Goal: Task Accomplishment & Management: Use online tool/utility

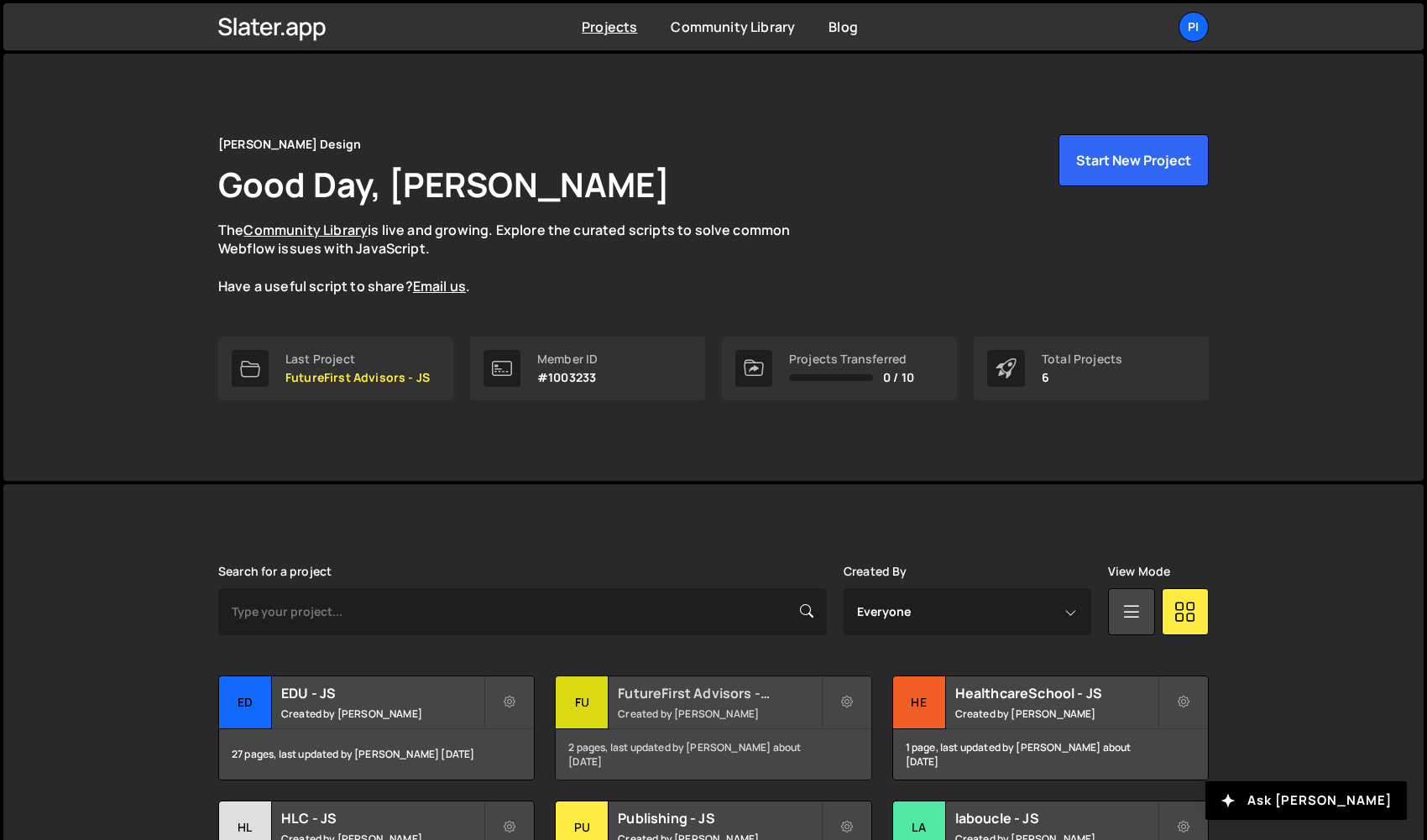
click at [730, 722] on div "FutureFirst Advisors - JS Created by [PERSON_NAME]" at bounding box center [712, 702] width 314 height 52
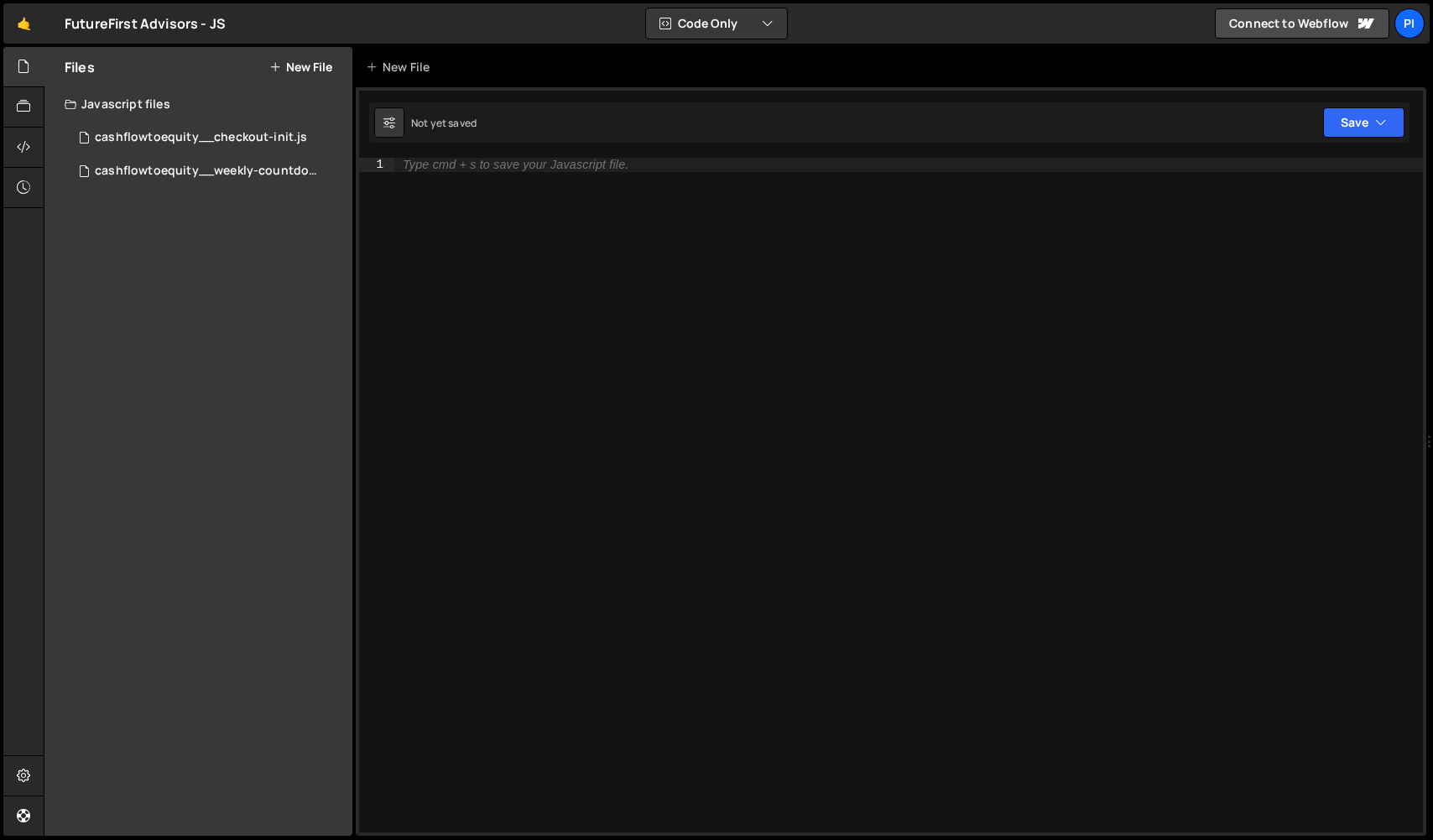
click at [947, 703] on div "Type cmd + s to save your Javascript file." at bounding box center [909, 508] width 1029 height 702
click at [21, 34] on link "🤙" at bounding box center [24, 24] width 41 height 40
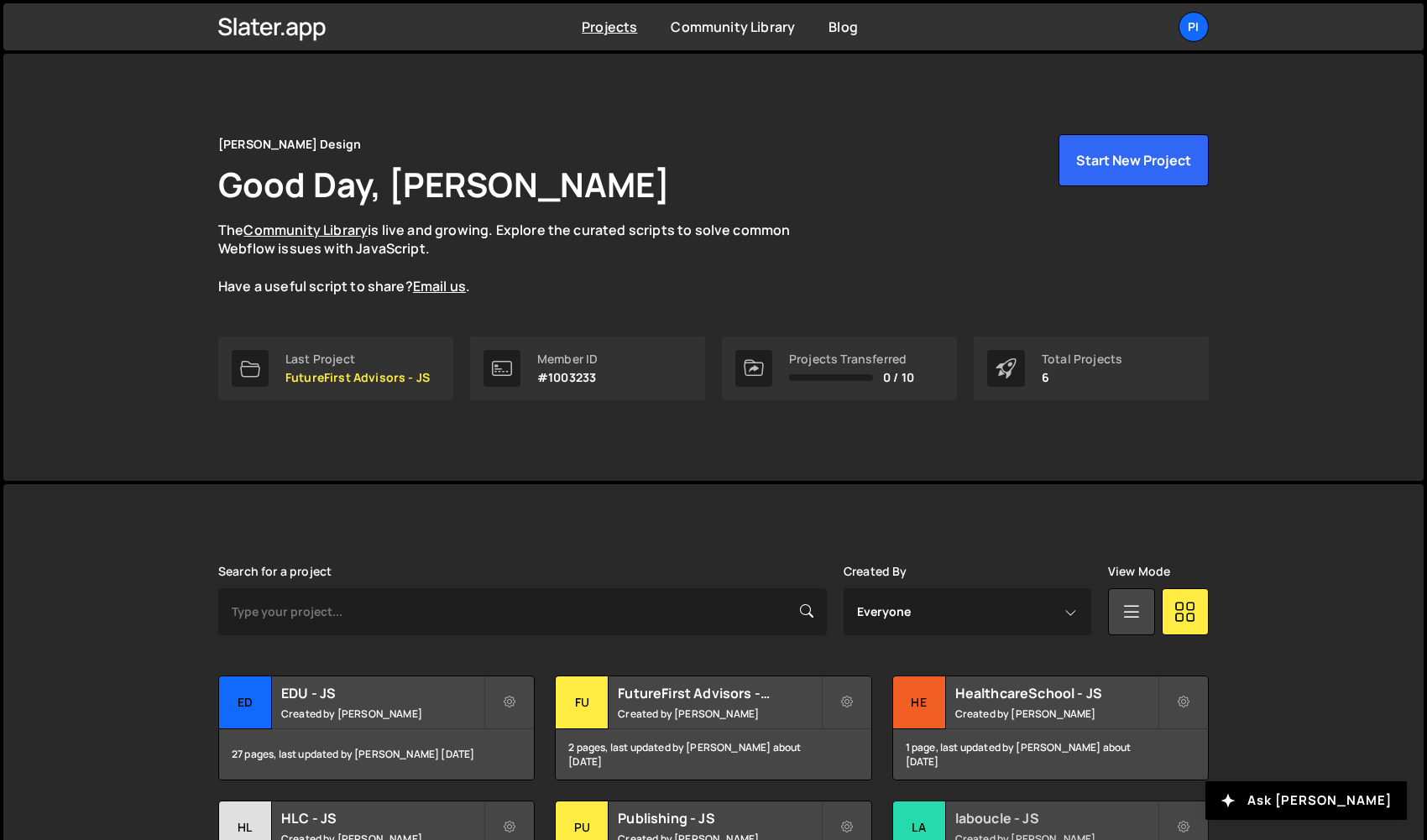
click at [924, 816] on div "la" at bounding box center [919, 828] width 53 height 53
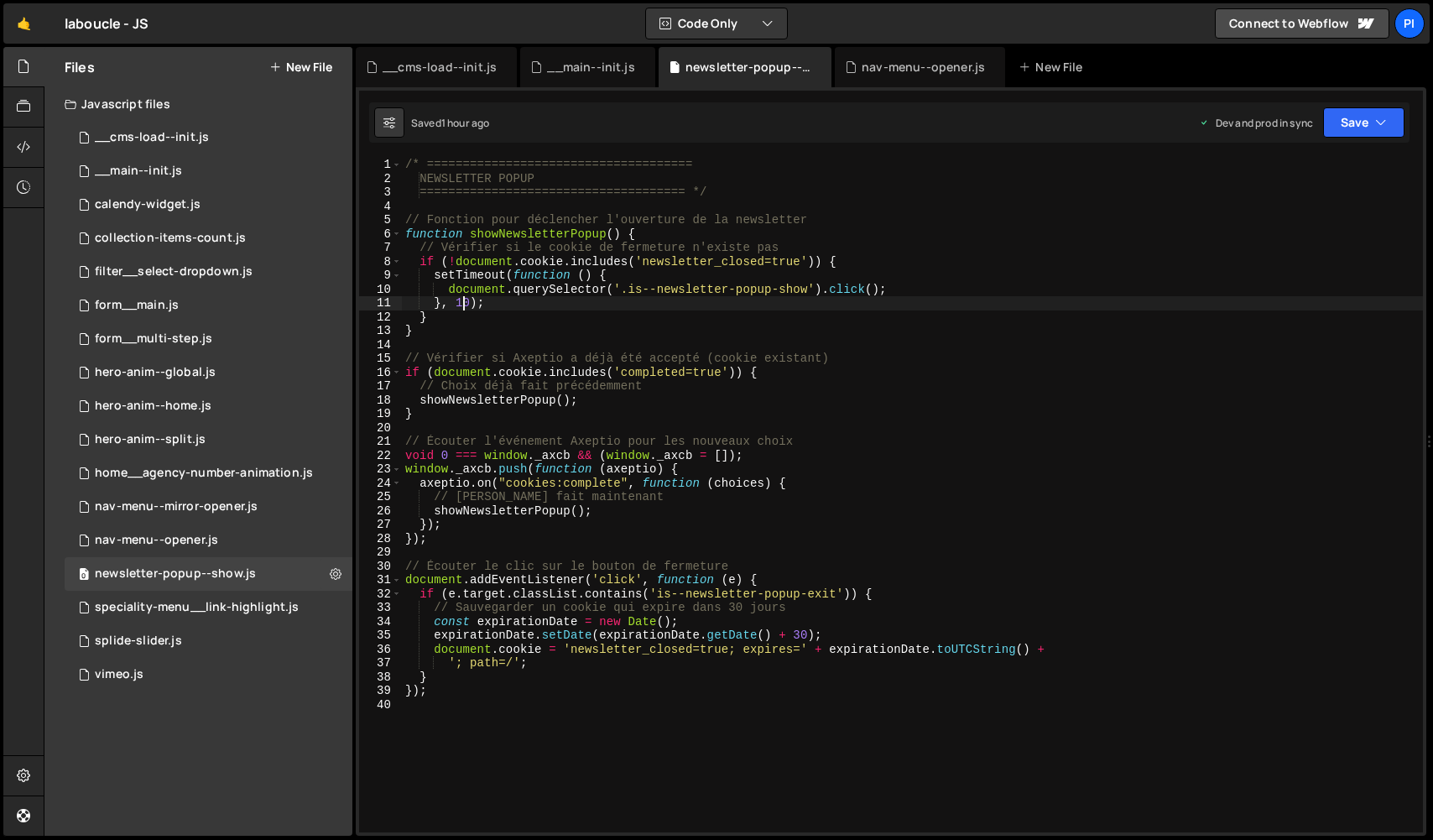
click at [465, 301] on div "/* ===================================== NEWSLETTER POPUP =====================…" at bounding box center [912, 508] width 1021 height 702
click at [582, 295] on div "/* ===================================== NEWSLETTER POPUP =====================…" at bounding box center [912, 508] width 1021 height 702
click at [669, 308] on div "/* ===================================== NEWSLETTER POPUP =====================…" at bounding box center [912, 508] width 1021 height 702
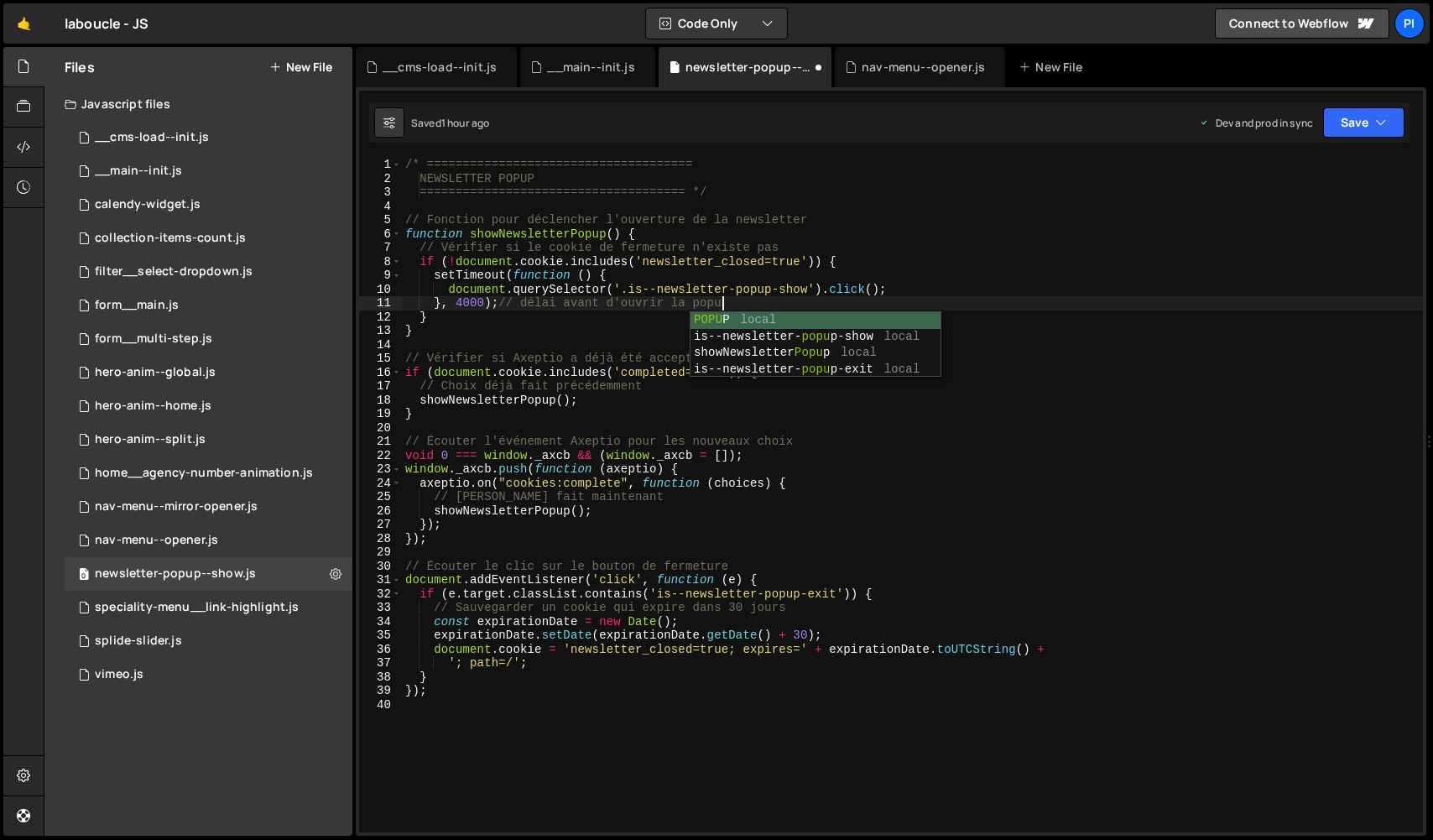
scroll to position [0, 22]
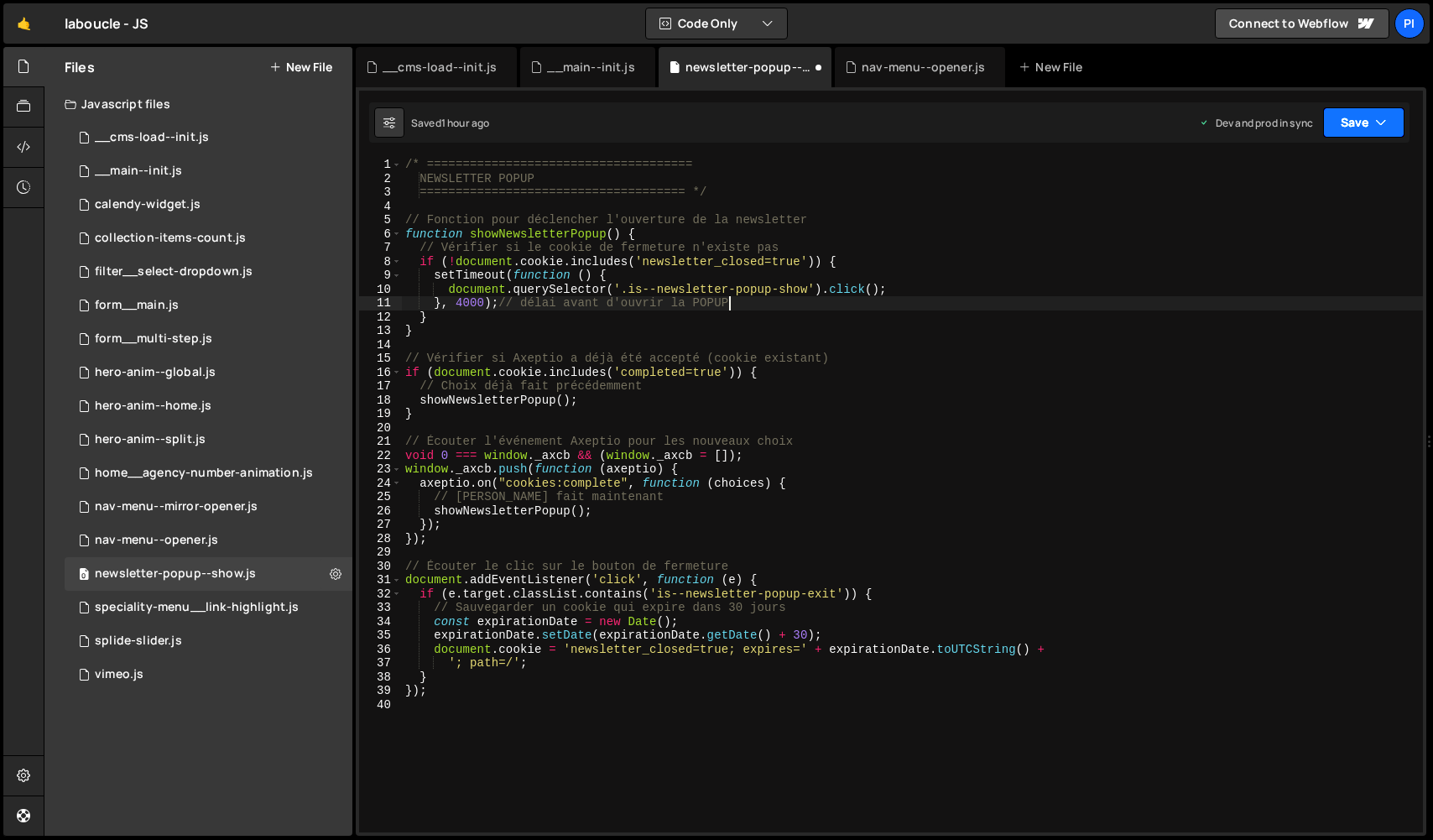
type textarea "}, 4000);// délai avant d'ouvrir la POPUP"
click at [1344, 120] on button "Save" at bounding box center [1364, 122] width 82 height 30
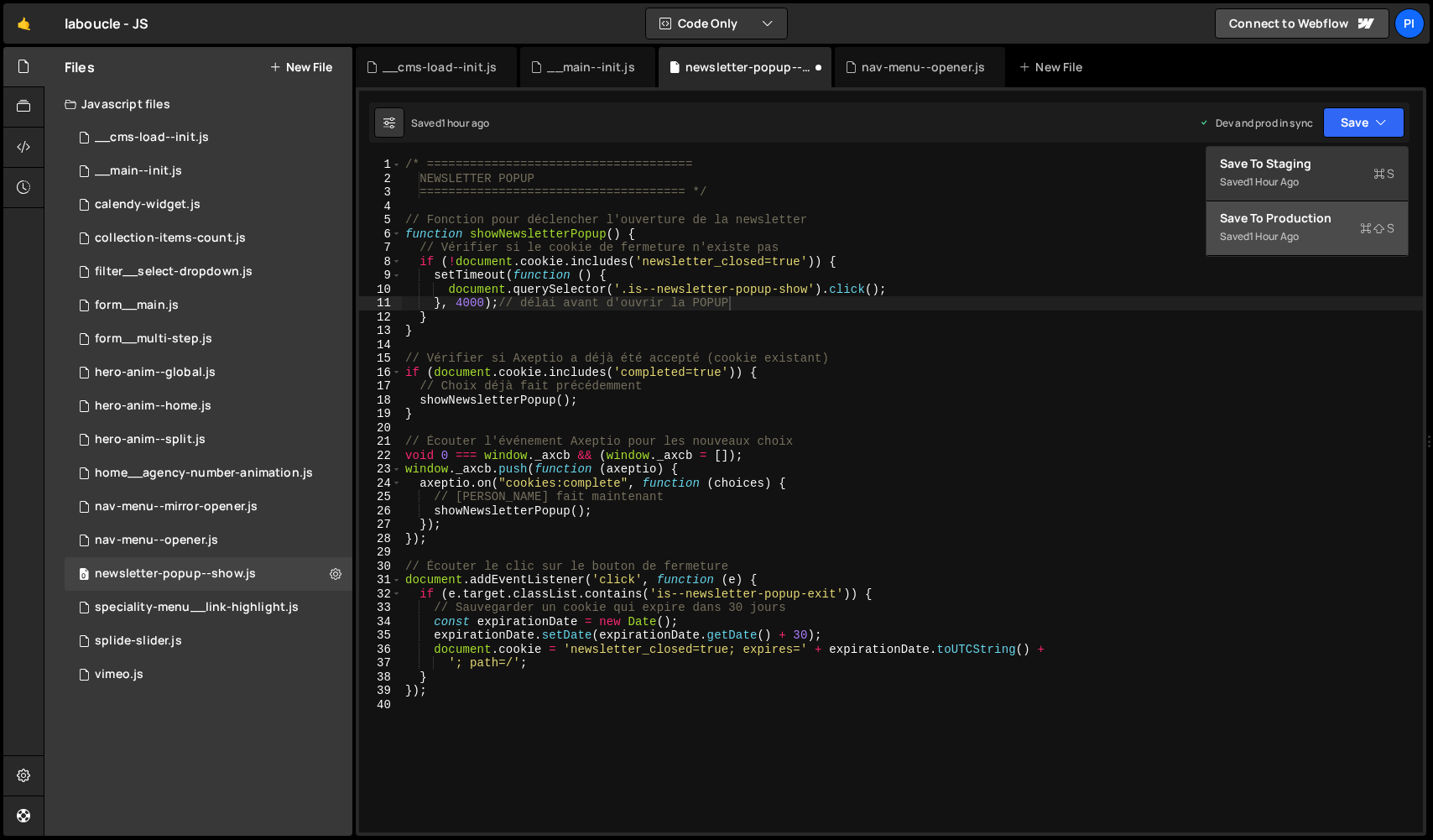
click at [1299, 231] on div "1 hour ago" at bounding box center [1274, 236] width 50 height 14
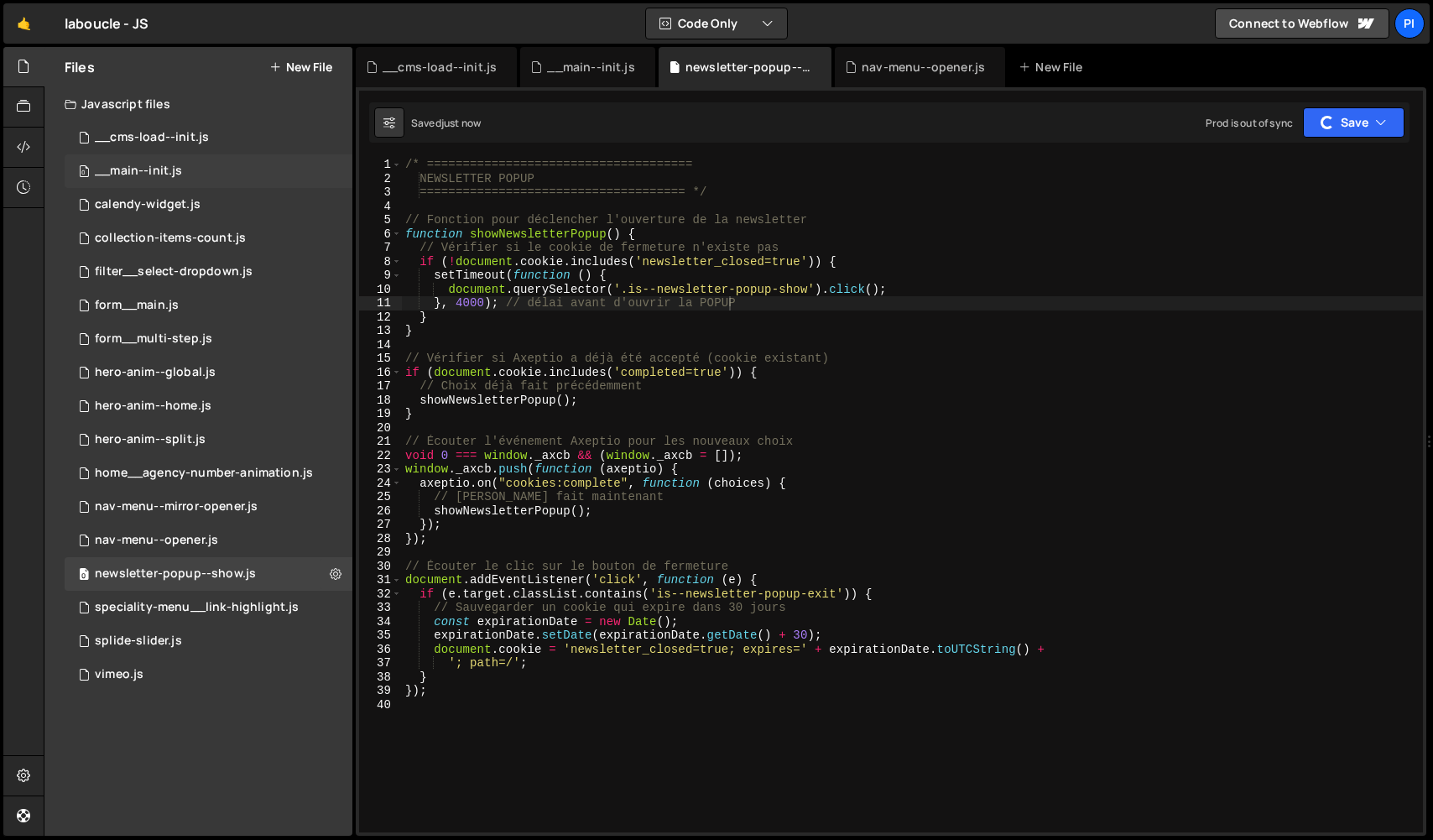
click at [204, 178] on div "0 __main--init.js 0" at bounding box center [208, 171] width 288 height 34
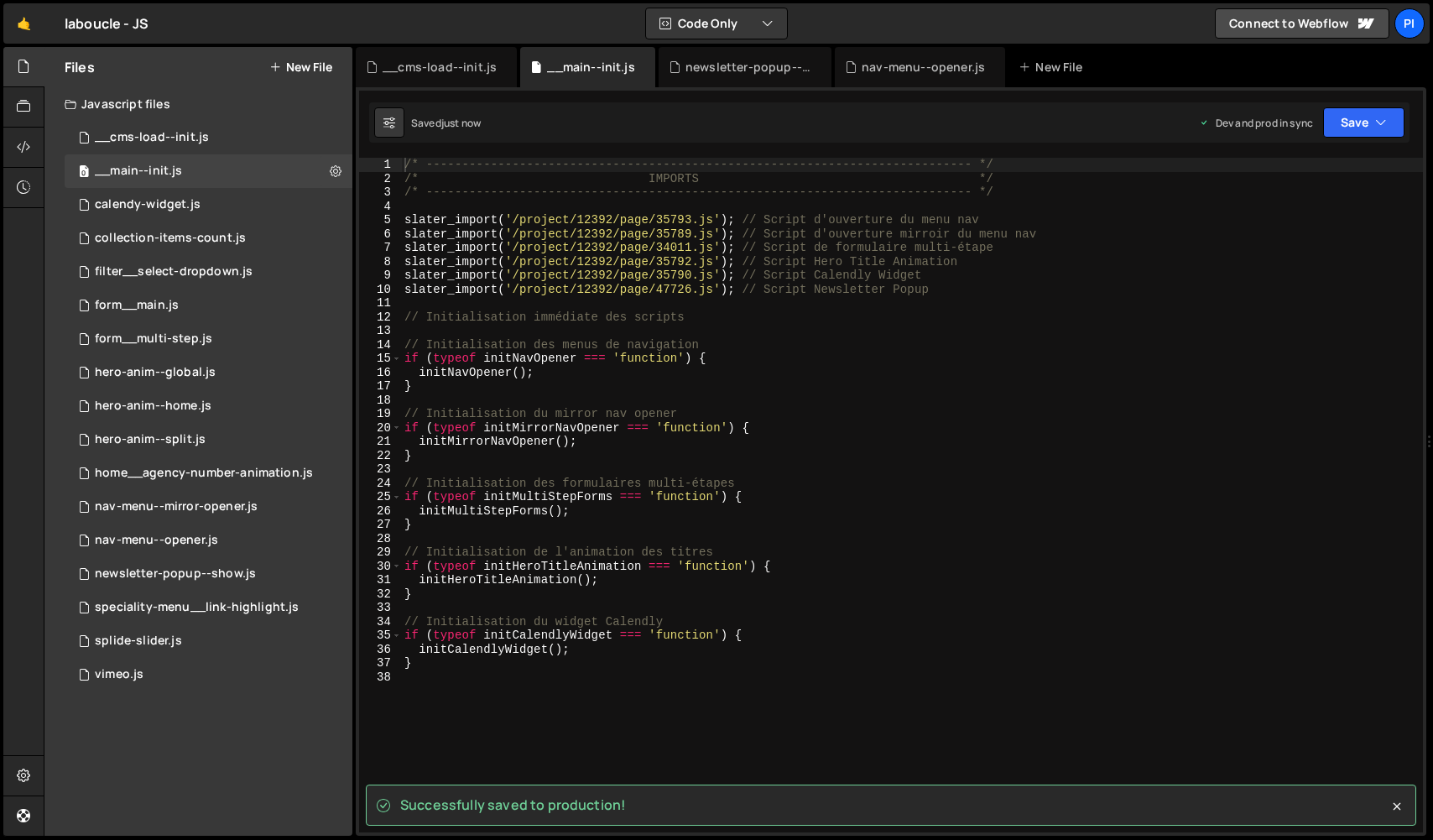
scroll to position [3737, 0]
click at [1352, 118] on button "Save" at bounding box center [1364, 122] width 82 height 30
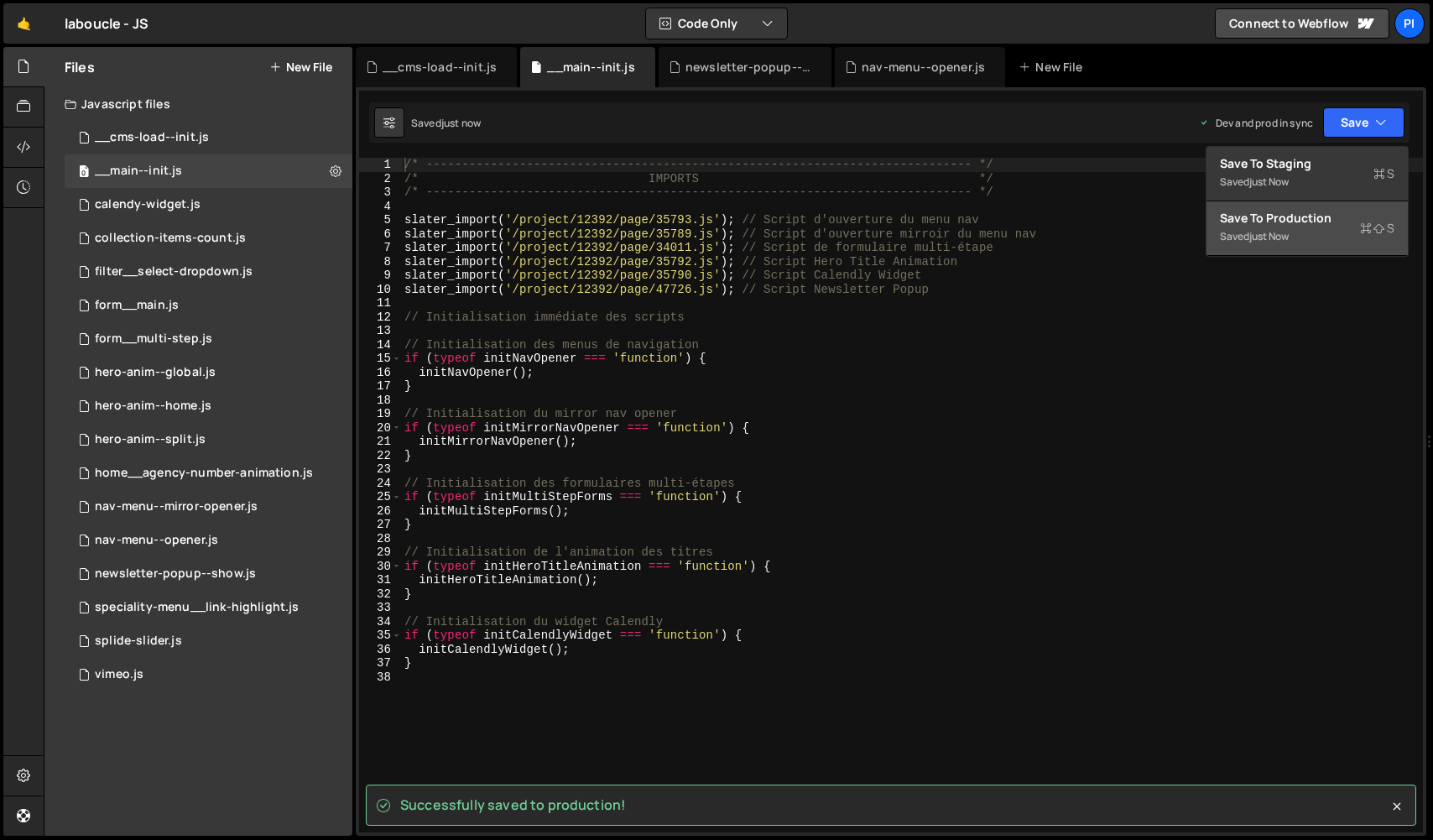
click at [1307, 233] on button "Save to Production S Saved just now" at bounding box center [1307, 228] width 201 height 55
